Goal: Task Accomplishment & Management: Manage account settings

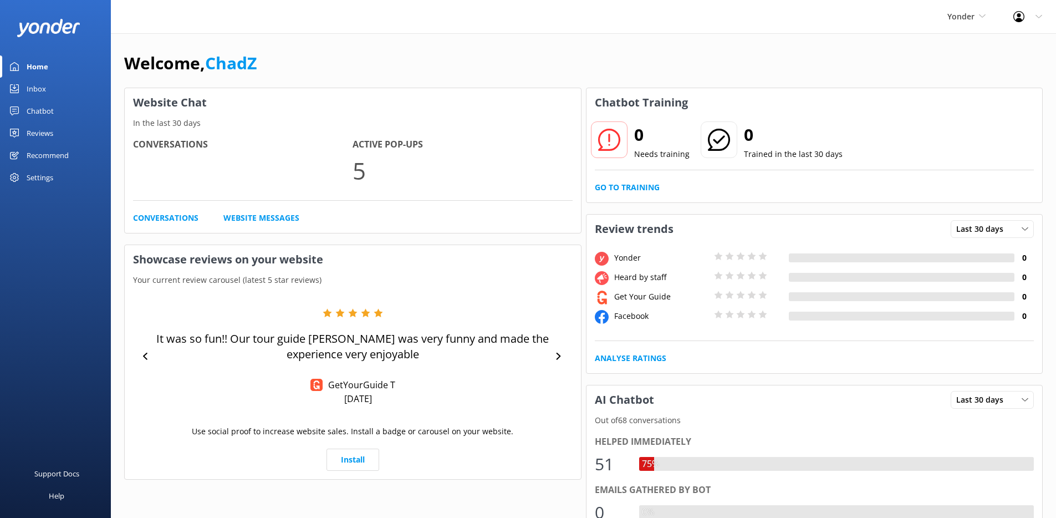
click at [53, 179] on div "Settings" at bounding box center [55, 177] width 111 height 22
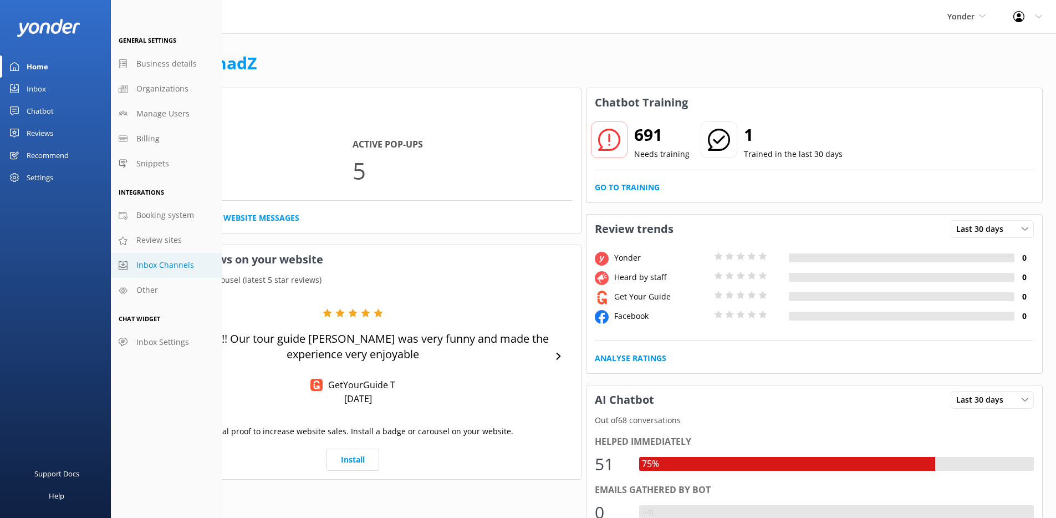
click at [141, 258] on link "Inbox Channels" at bounding box center [166, 265] width 111 height 25
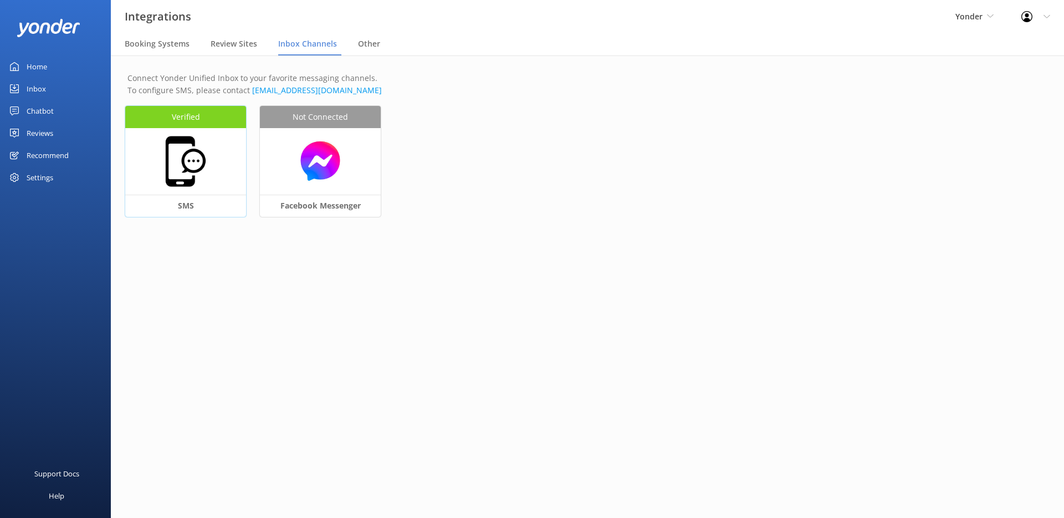
click at [237, 185] on div at bounding box center [185, 161] width 121 height 67
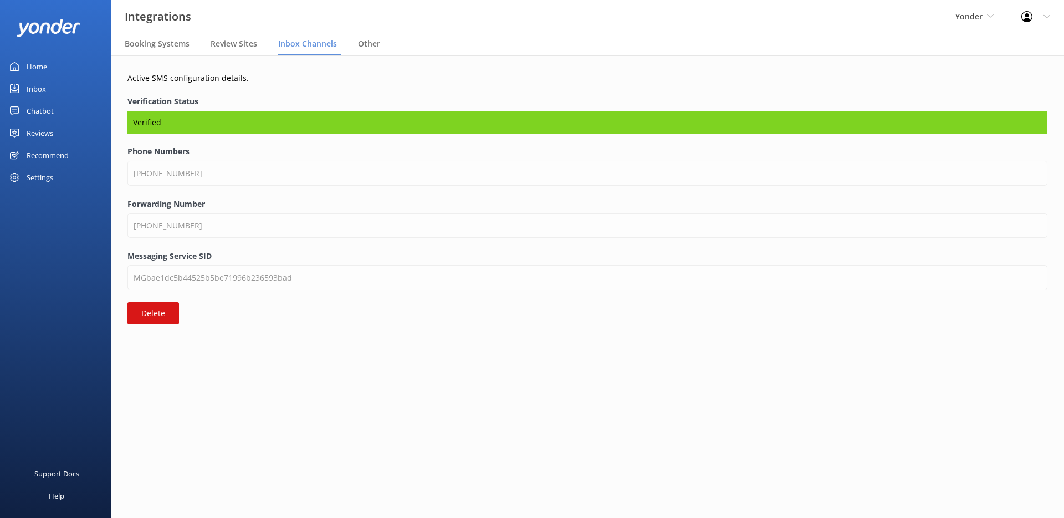
click at [312, 48] on span "Inbox Channels" at bounding box center [307, 43] width 59 height 11
